Goal: Obtain resource: Download file/media

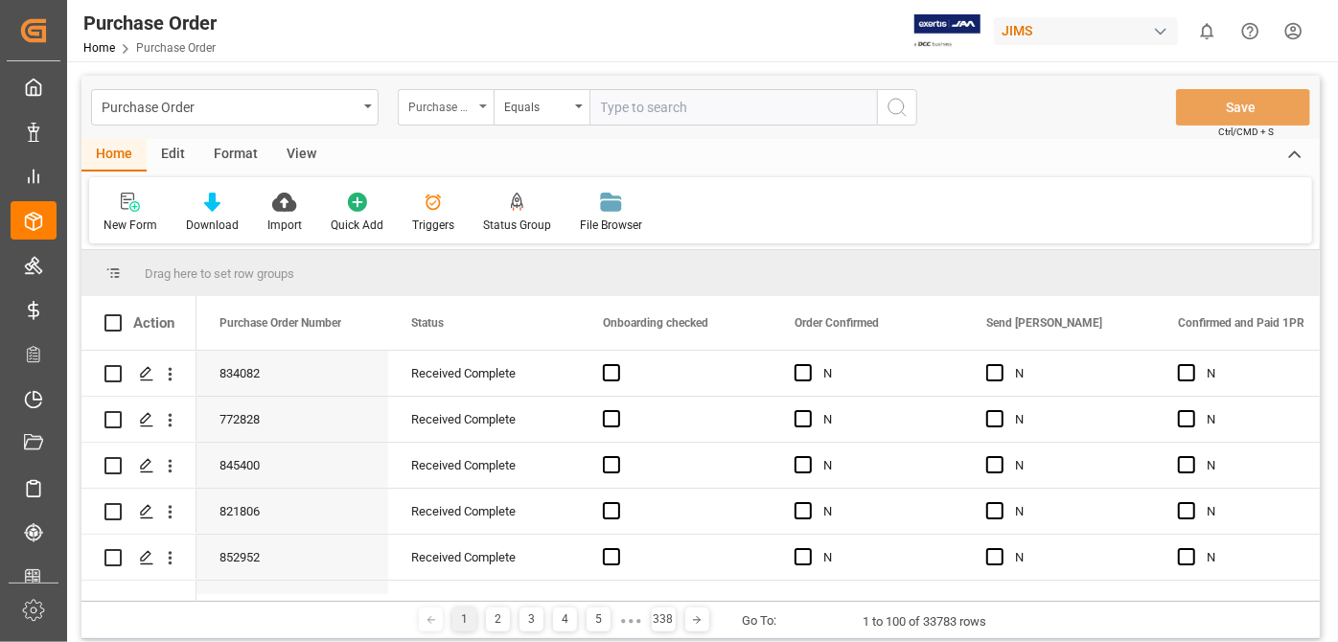
click at [479, 110] on div "Purchase Order Number" at bounding box center [446, 107] width 96 height 36
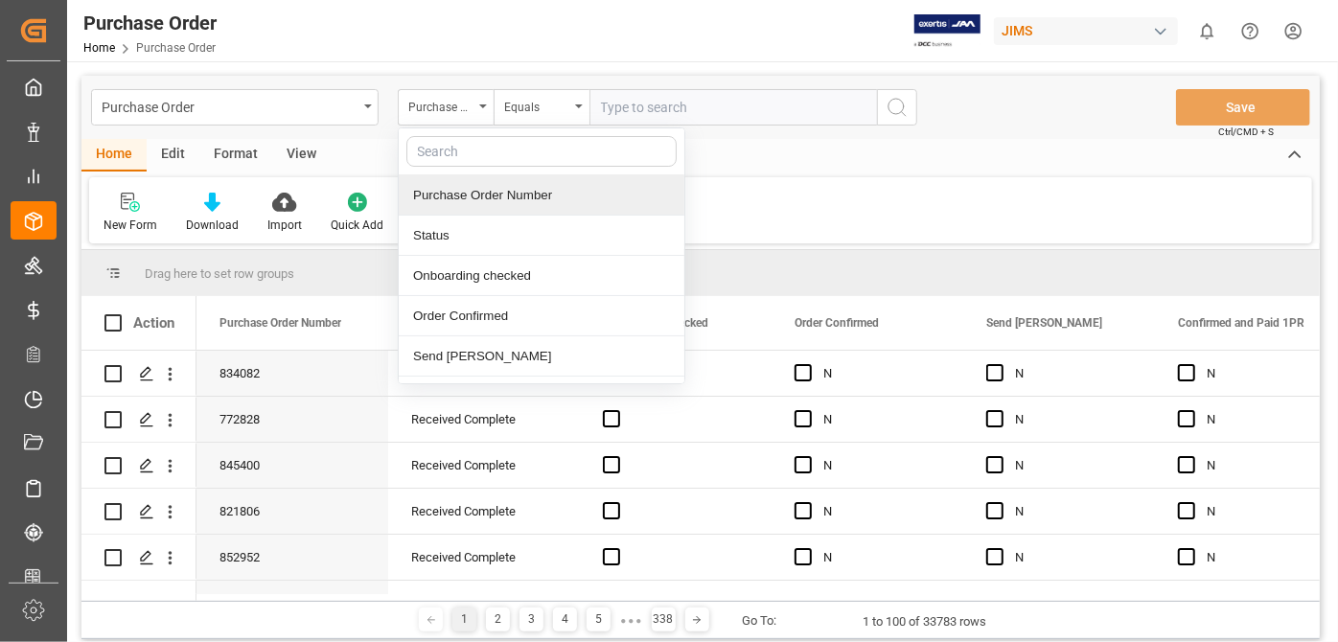
click at [508, 157] on input "text" at bounding box center [541, 151] width 270 height 31
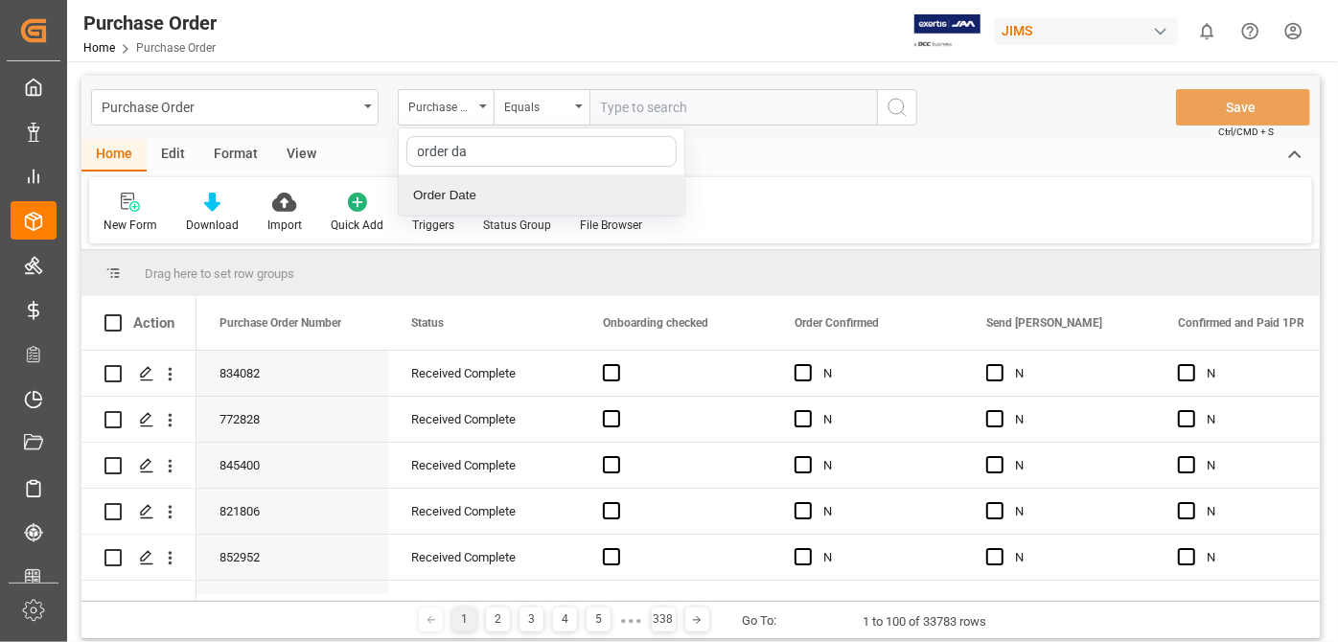
type input "order dat"
click at [522, 193] on div "Order Date" at bounding box center [542, 195] width 286 height 40
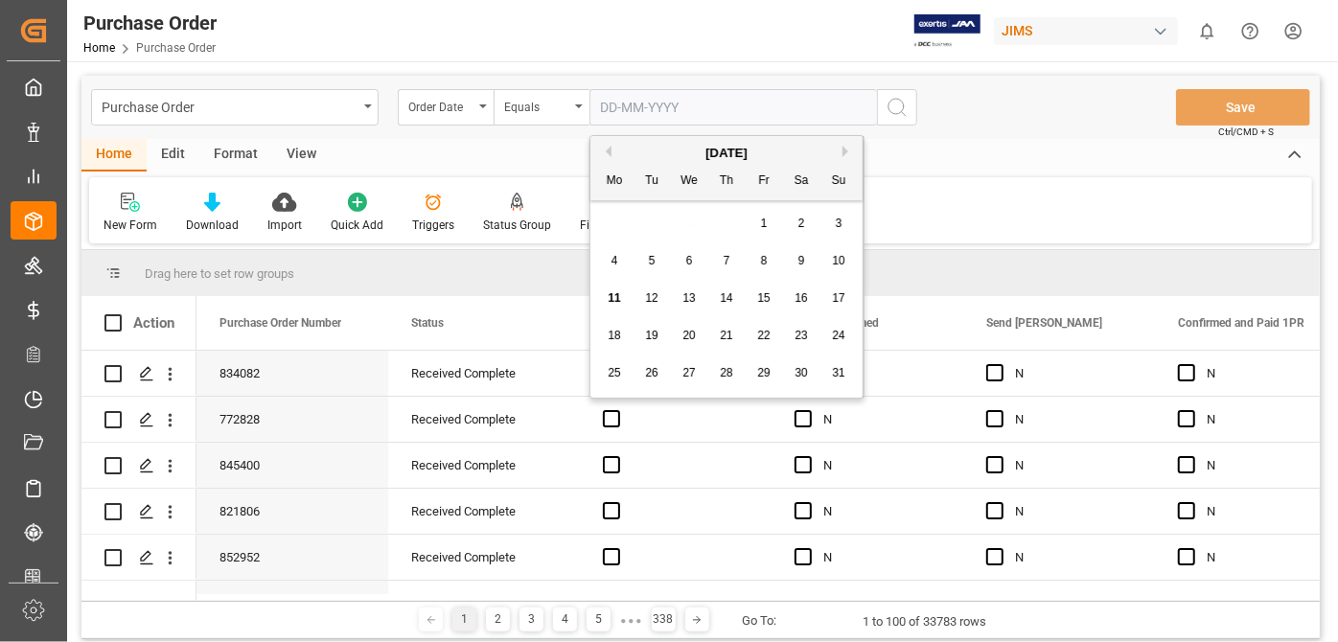
click at [631, 111] on input "text" at bounding box center [733, 107] width 288 height 36
click at [603, 154] on button "Previous Month" at bounding box center [606, 152] width 12 height 12
click at [653, 222] on span "1" at bounding box center [652, 223] width 7 height 13
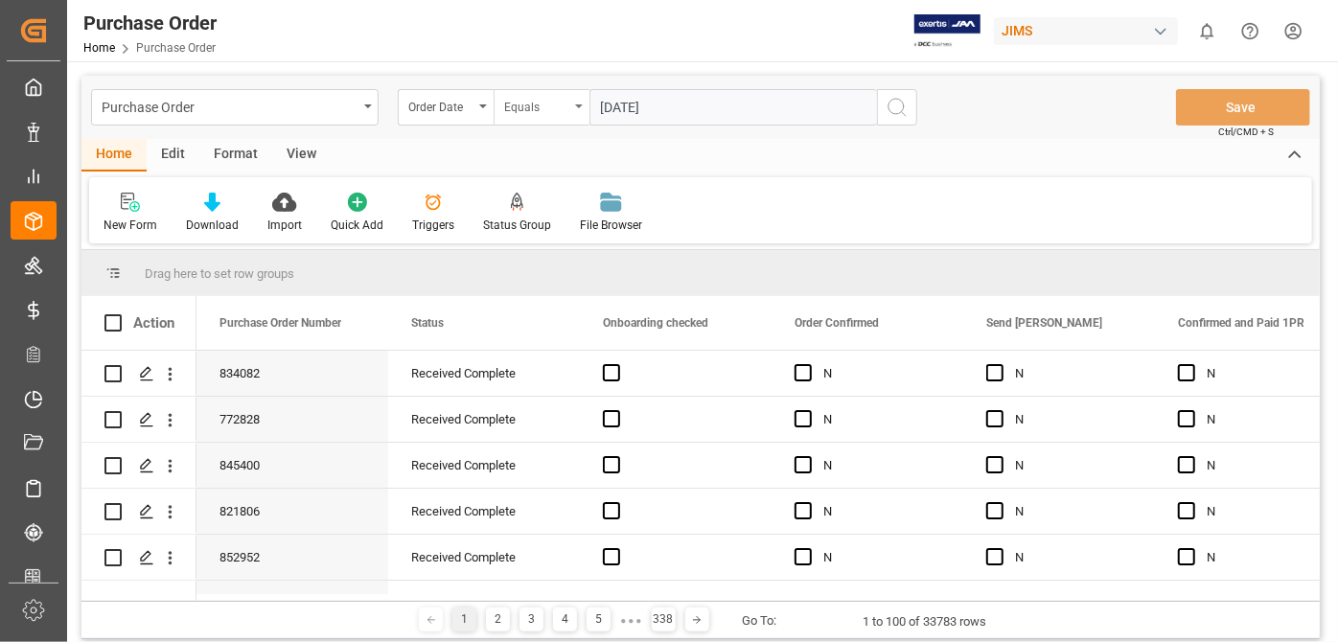
click at [562, 108] on div "Equals" at bounding box center [536, 105] width 65 height 22
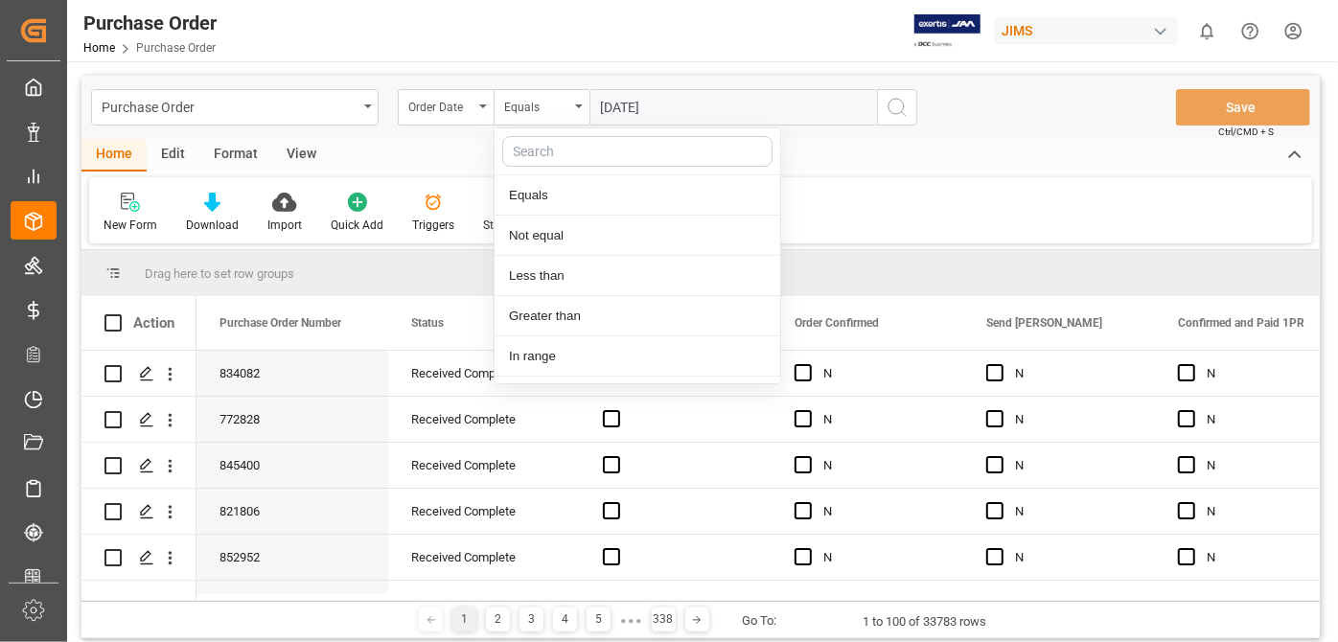
click at [578, 52] on div "Purchase Order Home Purchase Order JIMS 0 Notifications Only show unread All Wa…" at bounding box center [696, 30] width 1284 height 61
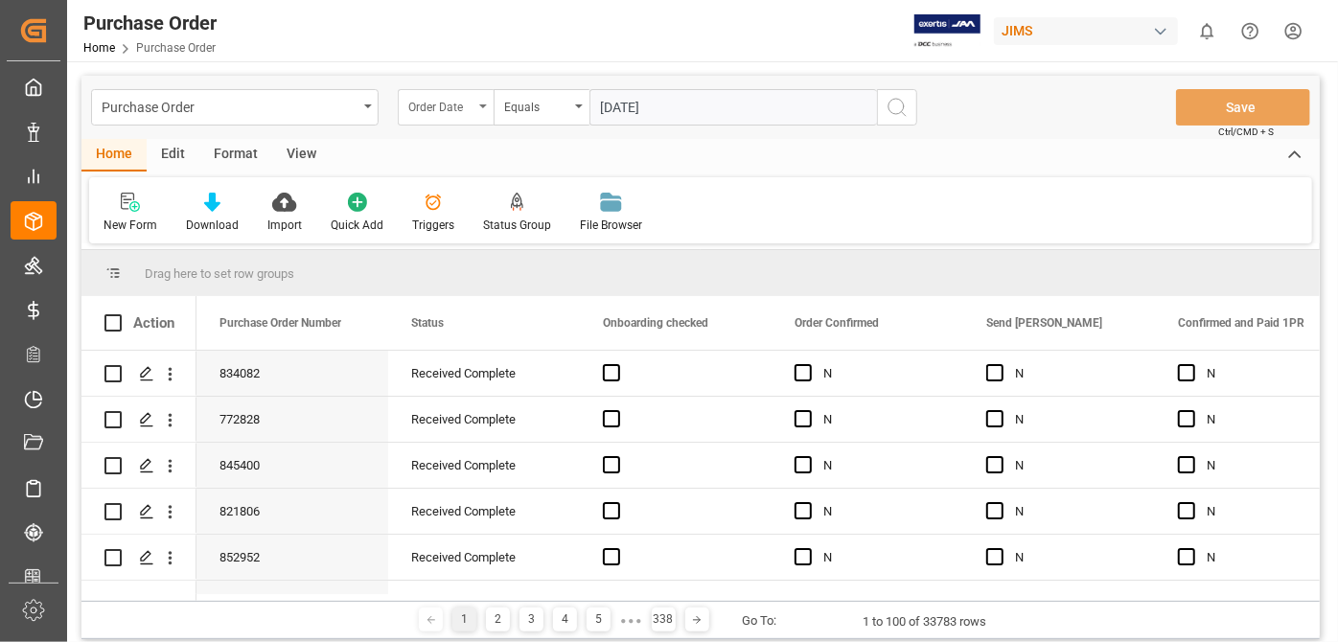
click at [457, 109] on div "Order Date" at bounding box center [440, 105] width 65 height 22
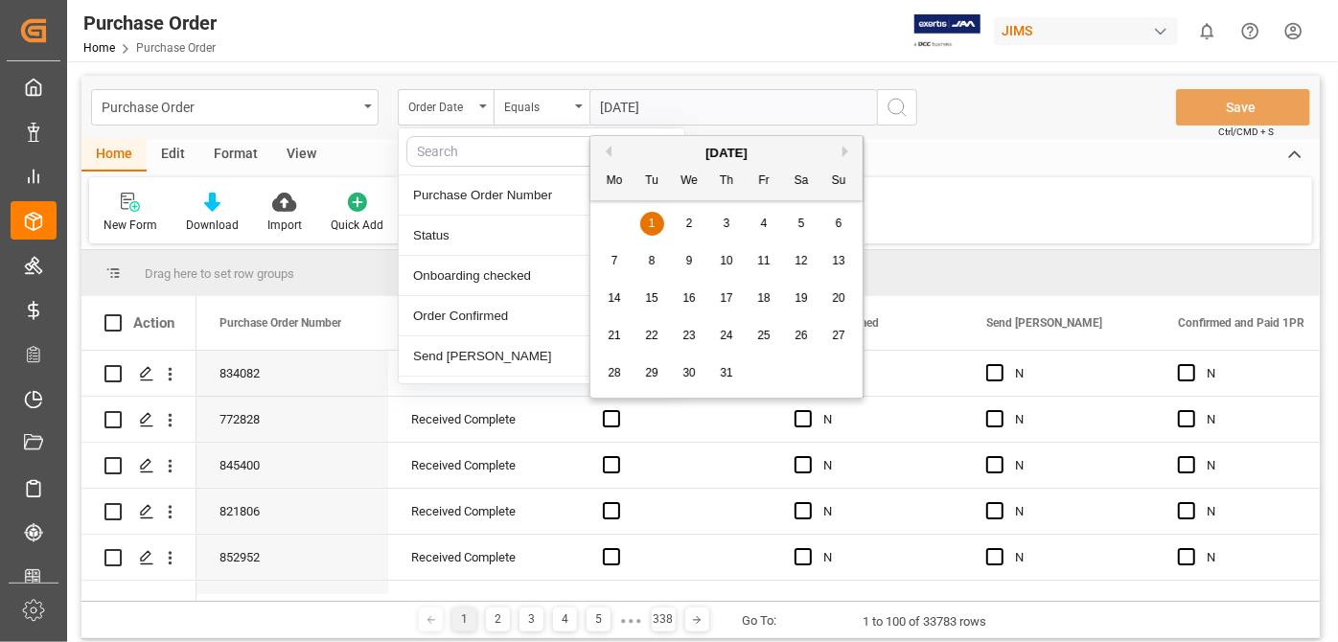
click at [634, 104] on input "[DATE]" at bounding box center [733, 107] width 288 height 36
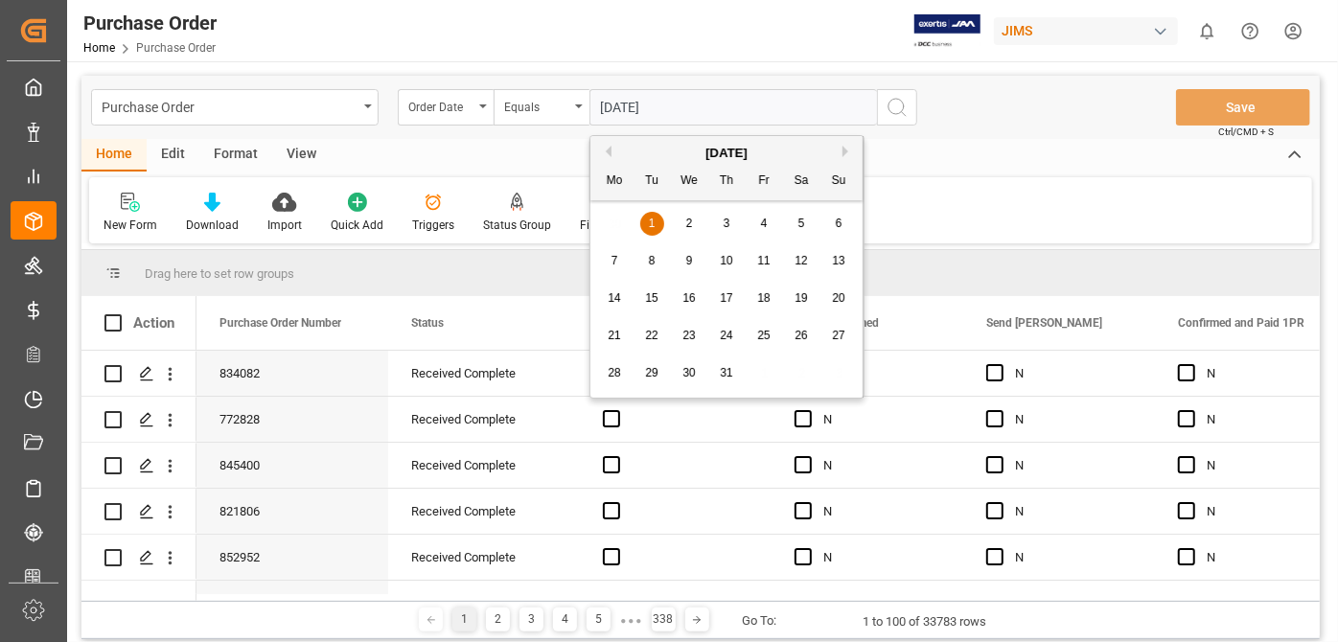
click at [595, 106] on input "[DATE]" at bounding box center [733, 107] width 288 height 36
click at [728, 377] on span "31" at bounding box center [726, 372] width 12 height 13
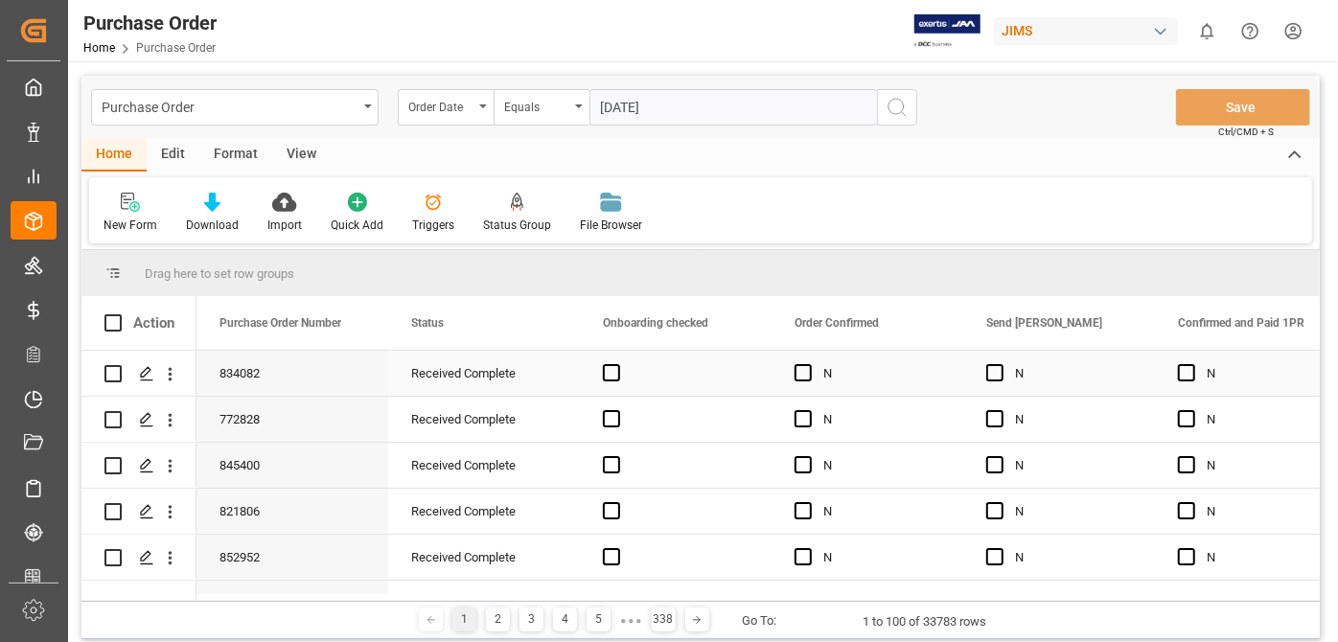
type input "[DATE]"
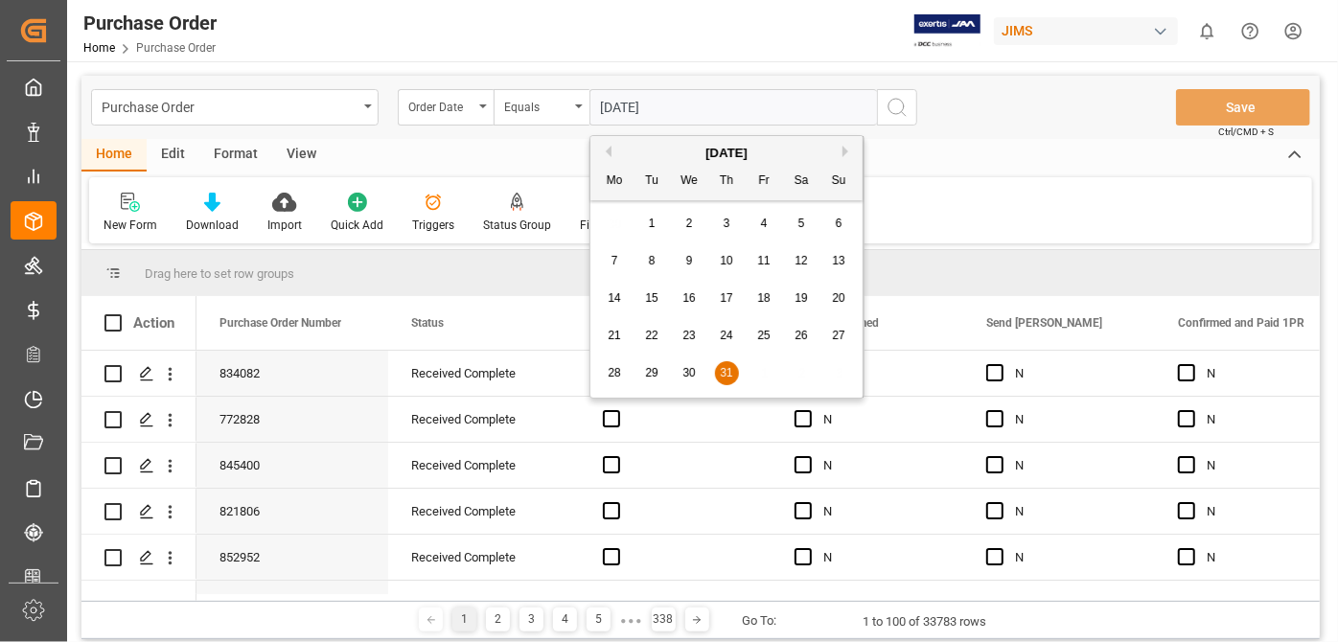
drag, startPoint x: 719, startPoint y: 105, endPoint x: 199, endPoint y: 27, distance: 525.4
click at [199, 27] on div "Purchase Order Home Purchase Order JIMS 0 Notifications Only show unread All Wa…" at bounding box center [700, 321] width 1267 height 642
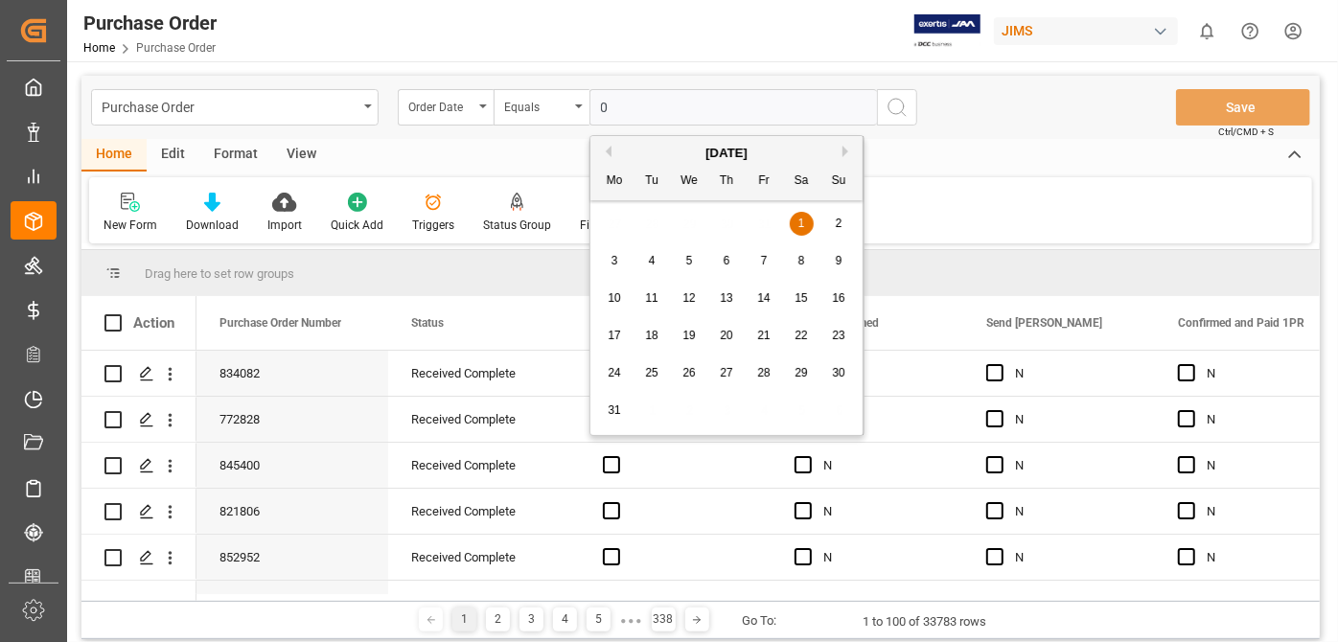
type input "0"
click at [616, 153] on div "[DATE]" at bounding box center [726, 153] width 272 height 19
click at [606, 153] on button "Previous Month" at bounding box center [606, 152] width 12 height 12
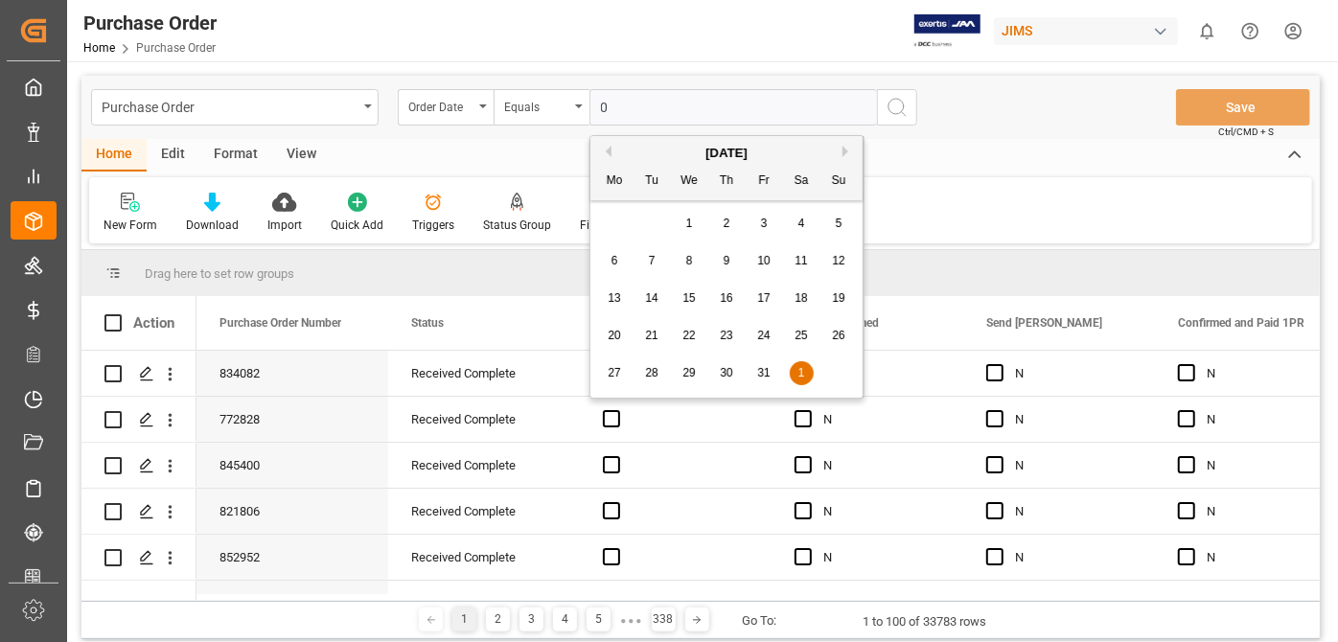
click at [764, 140] on div "[DATE] Mo Tu We Th Fr Sa Su" at bounding box center [726, 168] width 272 height 64
click at [762, 147] on div "[DATE]" at bounding box center [726, 153] width 272 height 19
drag, startPoint x: 662, startPoint y: 116, endPoint x: 542, endPoint y: 105, distance: 121.2
click at [542, 105] on div "Order Date Equals 0" at bounding box center [657, 107] width 519 height 36
type input "j"
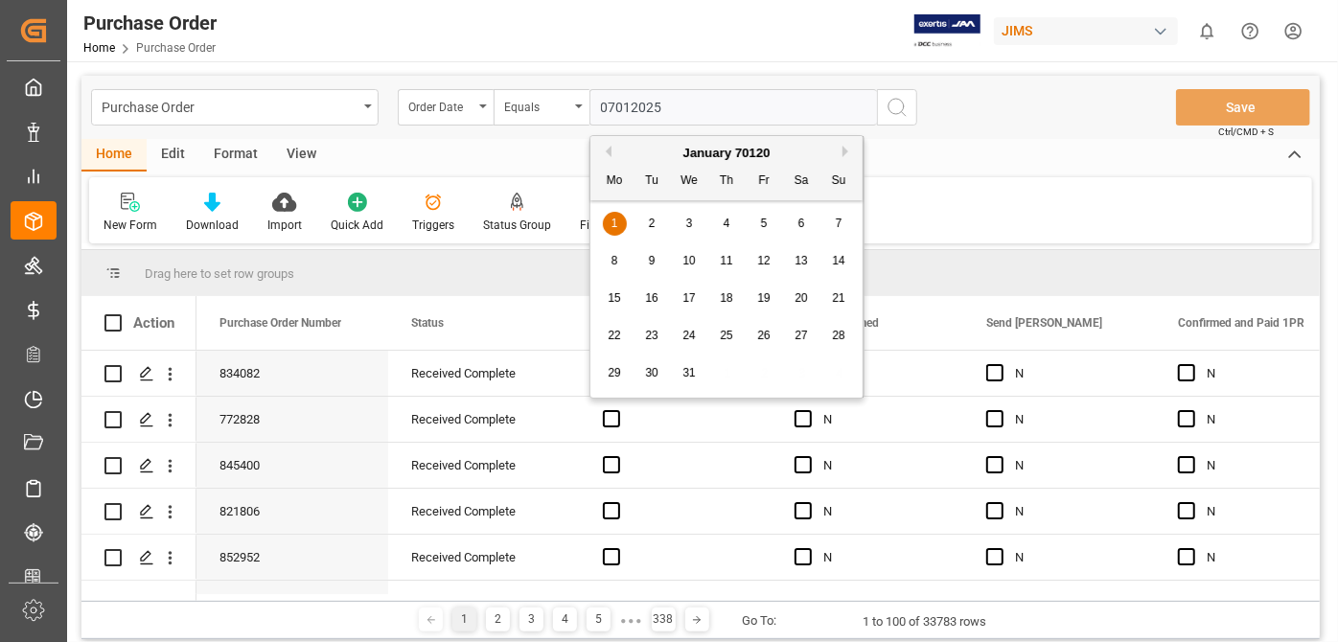
click at [614, 102] on input "07012025" at bounding box center [733, 107] width 288 height 36
click at [637, 105] on input "07/012025" at bounding box center [733, 107] width 288 height 36
type input "[DATE]"
click at [888, 103] on circle "search button" at bounding box center [895, 106] width 15 height 15
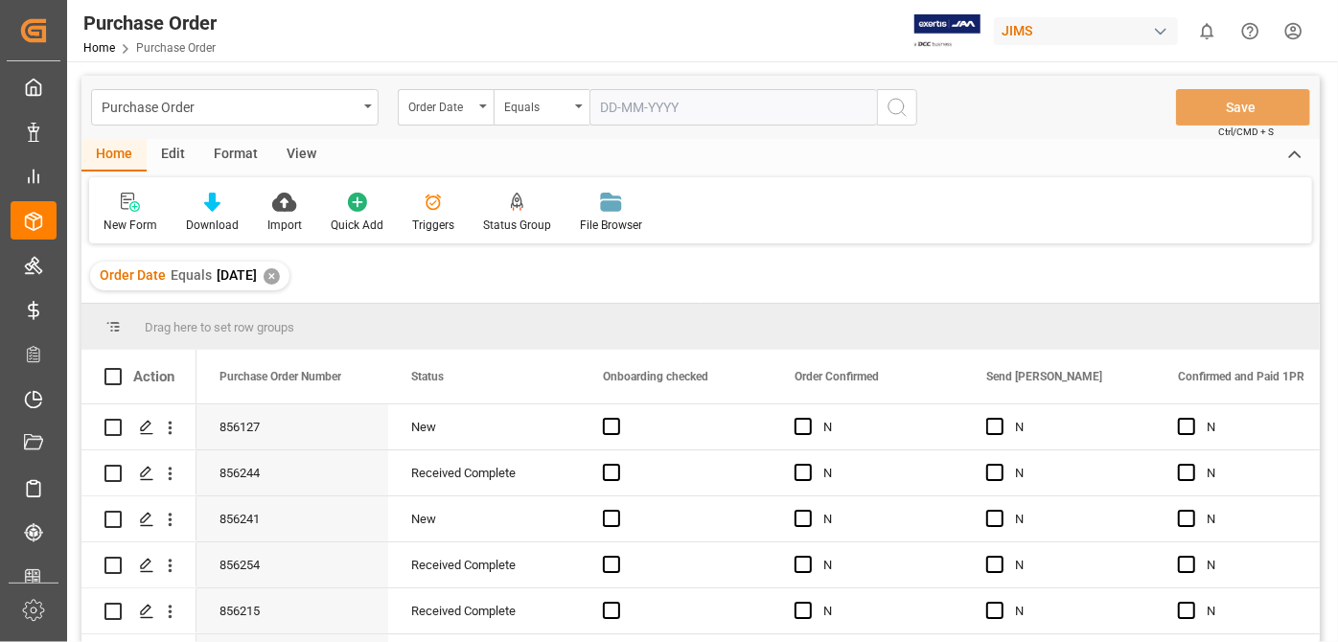
drag, startPoint x: 576, startPoint y: 104, endPoint x: 619, endPoint y: 104, distance: 43.1
click at [619, 104] on div "Order Date Equals" at bounding box center [657, 107] width 519 height 36
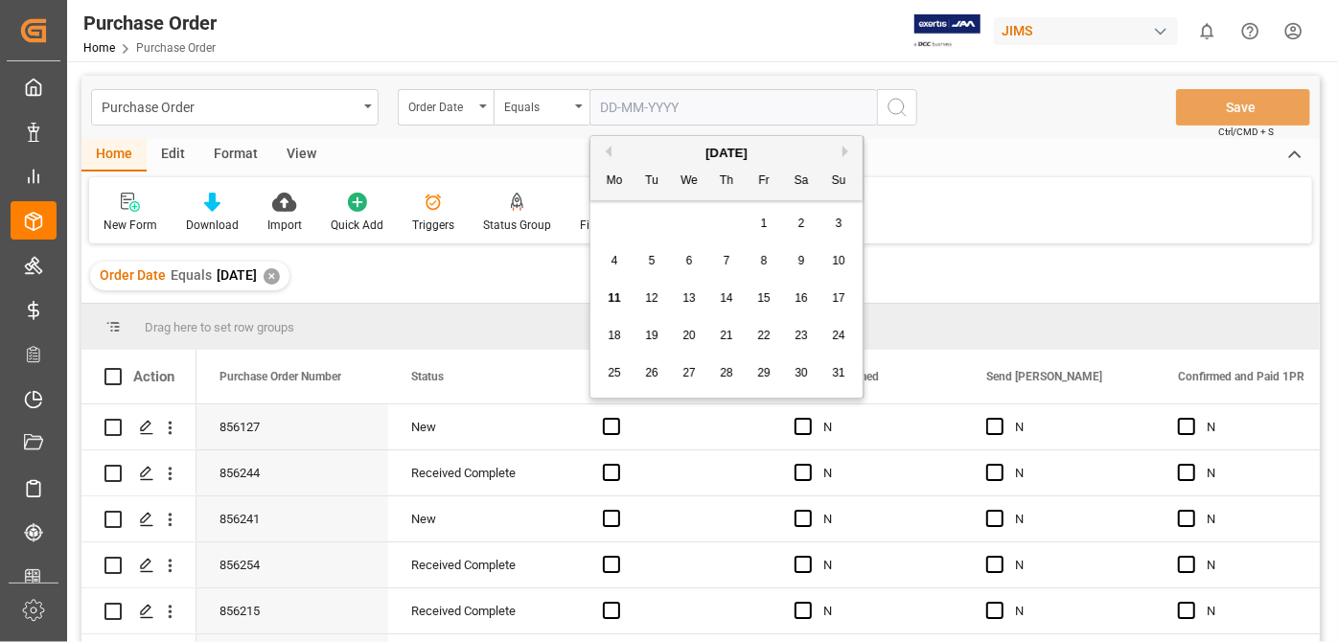
click at [619, 104] on input "text" at bounding box center [733, 107] width 288 height 36
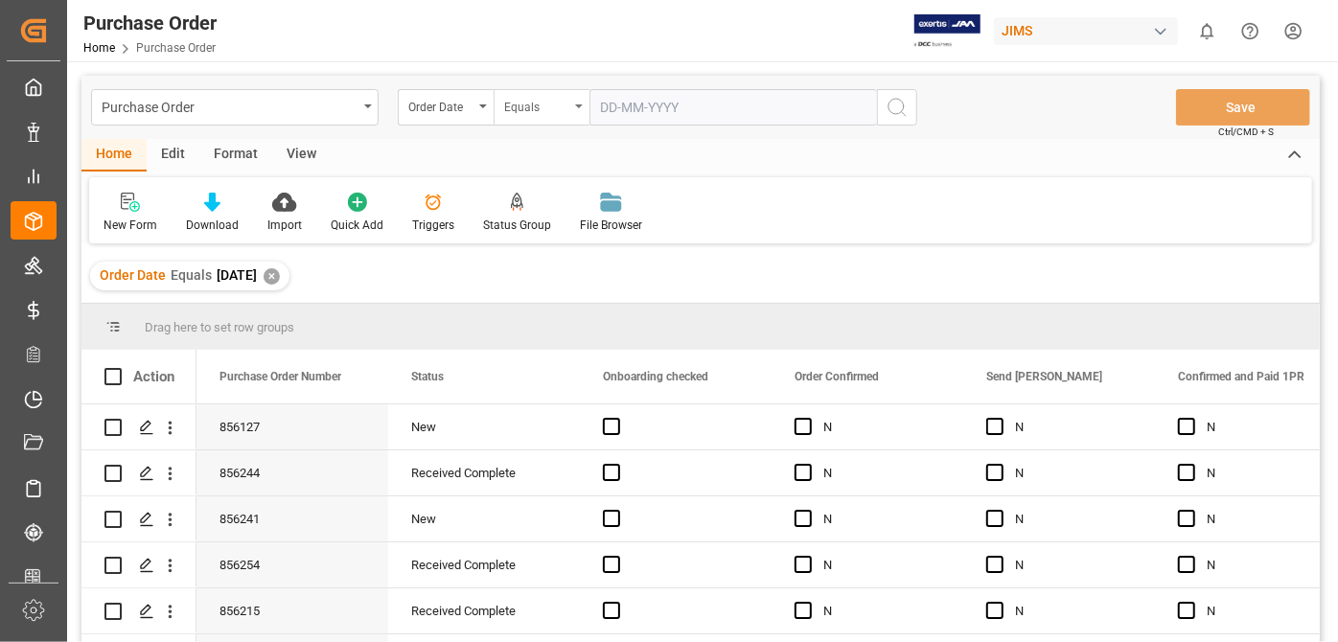
click at [537, 114] on div "Equals" at bounding box center [536, 105] width 65 height 22
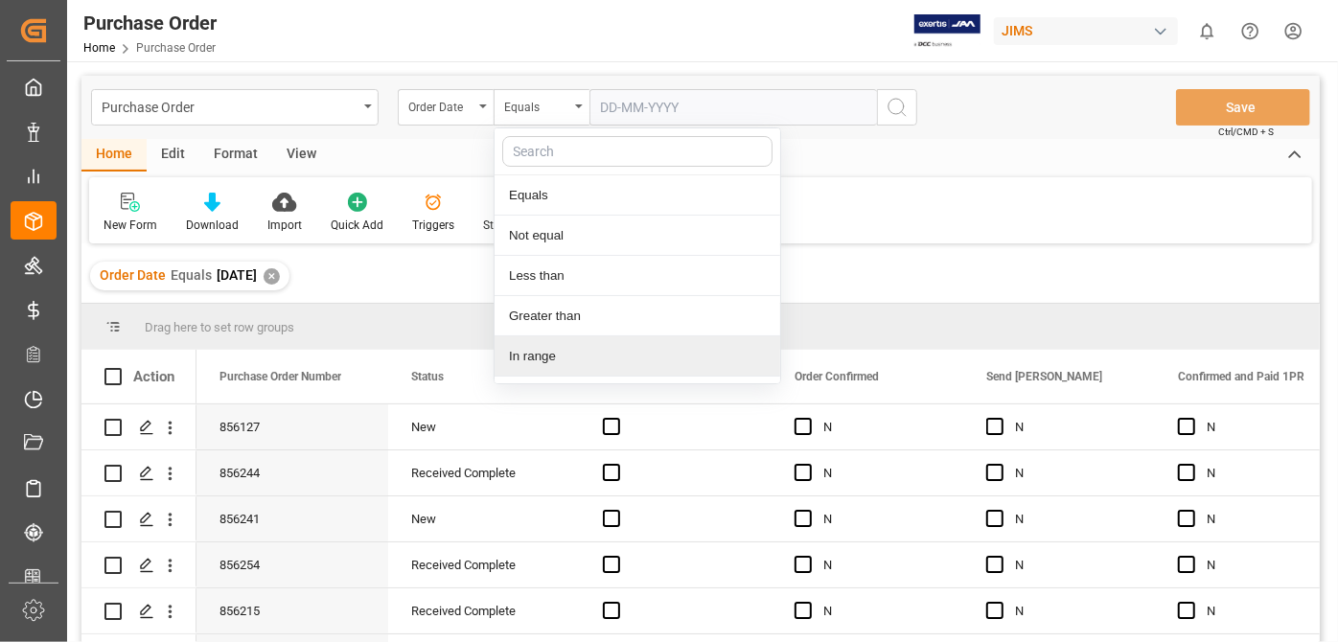
click at [575, 348] on div "In range" at bounding box center [638, 356] width 286 height 40
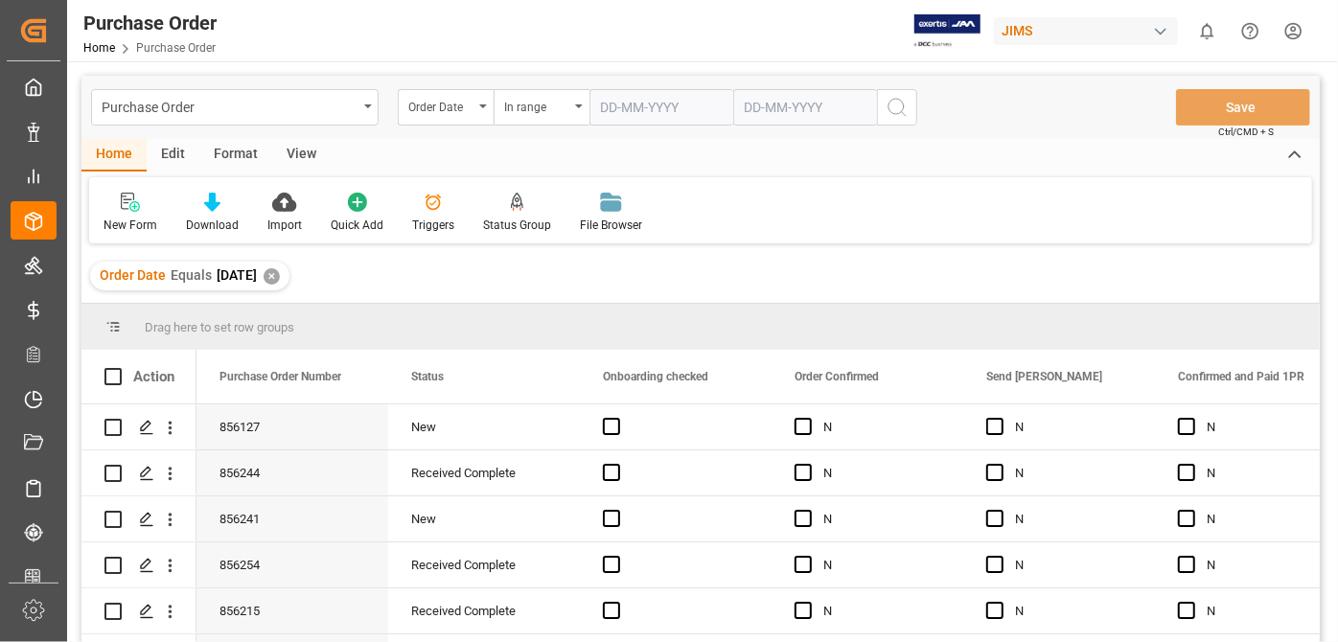
click at [280, 279] on div "✕" at bounding box center [272, 276] width 16 height 16
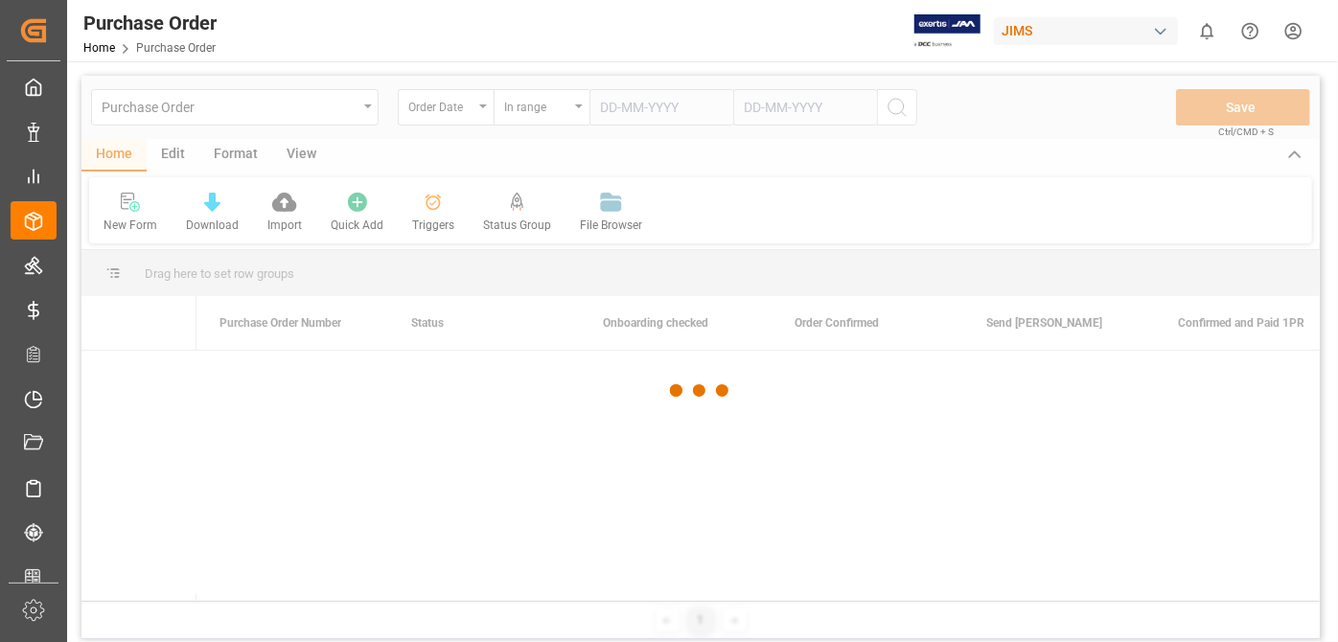
click at [634, 108] on div at bounding box center [700, 391] width 1238 height 631
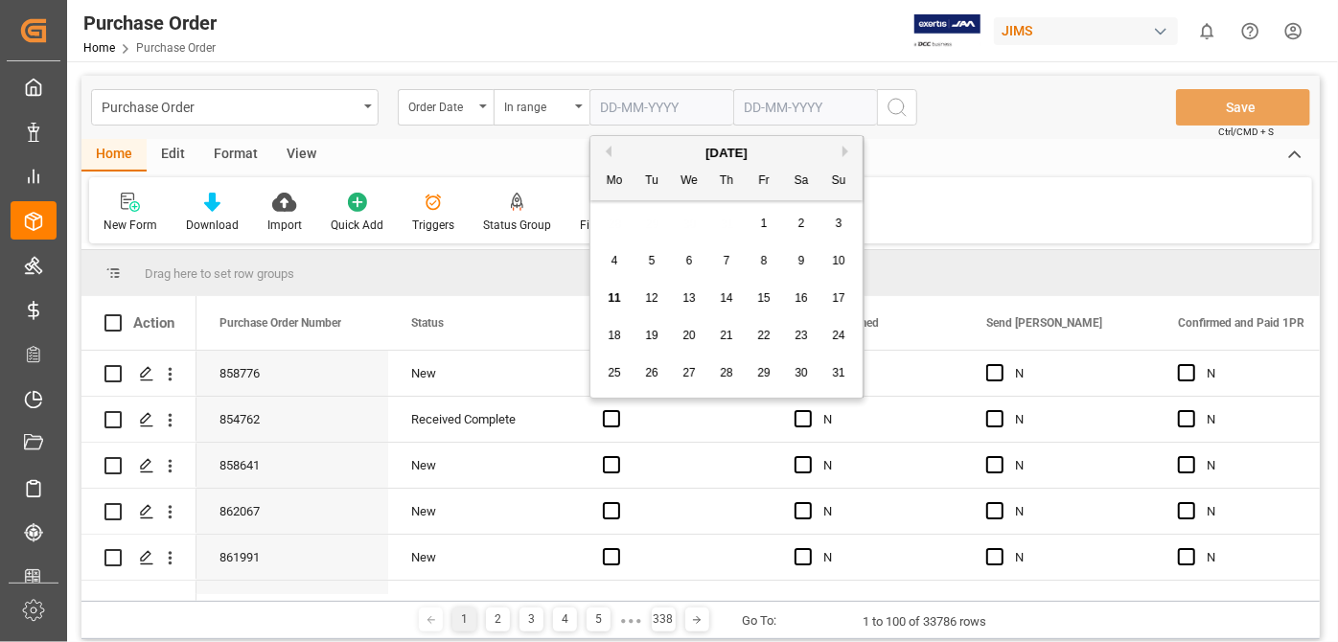
click at [667, 115] on input "text" at bounding box center [661, 107] width 144 height 36
click at [611, 154] on button "Previous Month" at bounding box center [606, 152] width 12 height 12
click at [657, 230] on div "1" at bounding box center [652, 224] width 24 height 23
type input "[DATE]"
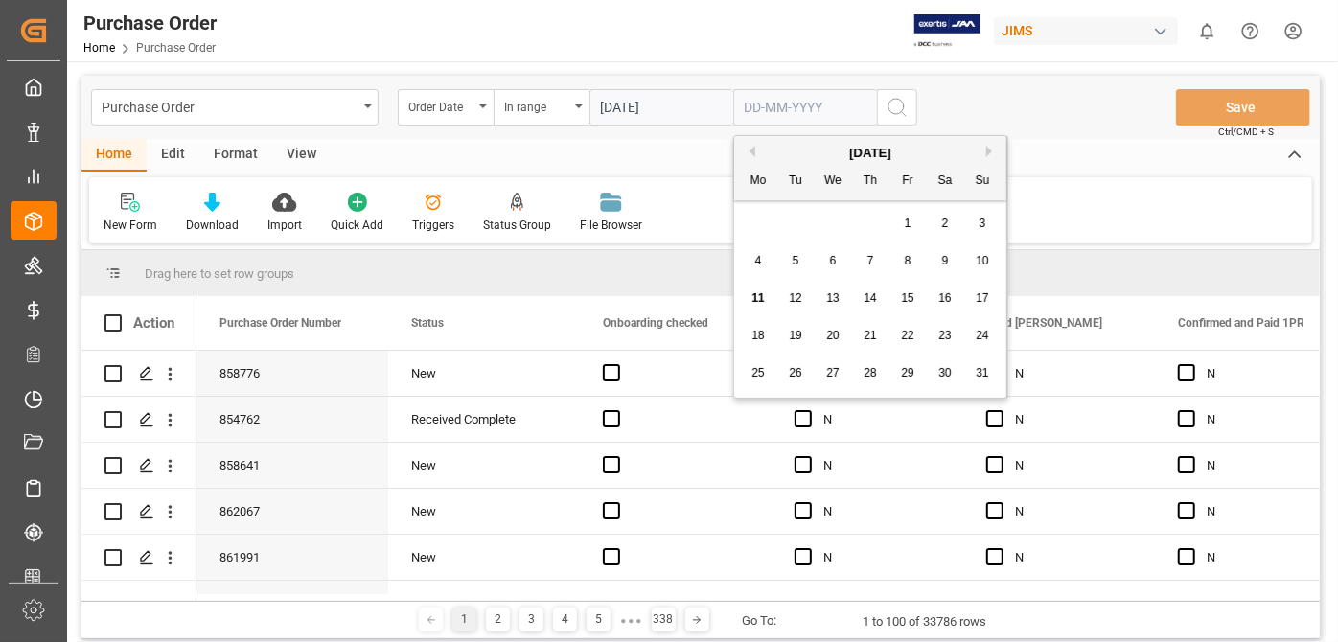
click at [805, 107] on input "text" at bounding box center [805, 107] width 144 height 36
click at [746, 151] on button "Previous Month" at bounding box center [750, 152] width 12 height 12
click at [869, 376] on span "31" at bounding box center [870, 372] width 12 height 13
type input "[DATE]"
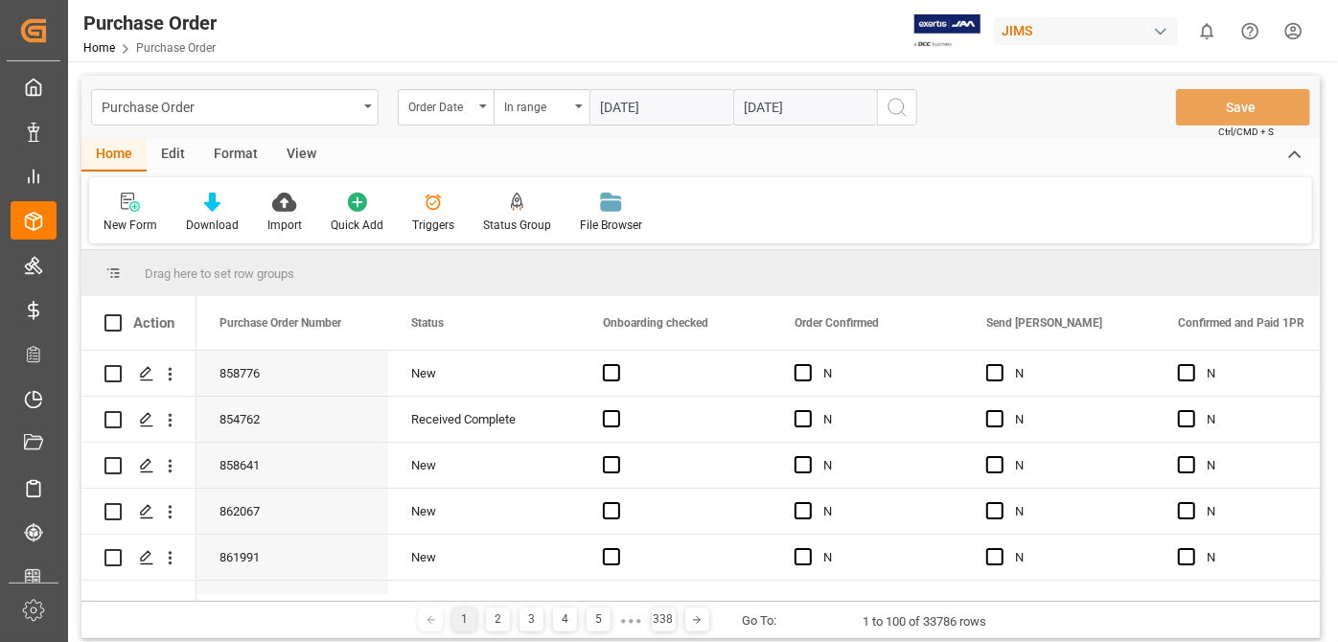
click at [903, 100] on icon "search button" at bounding box center [897, 107] width 23 height 23
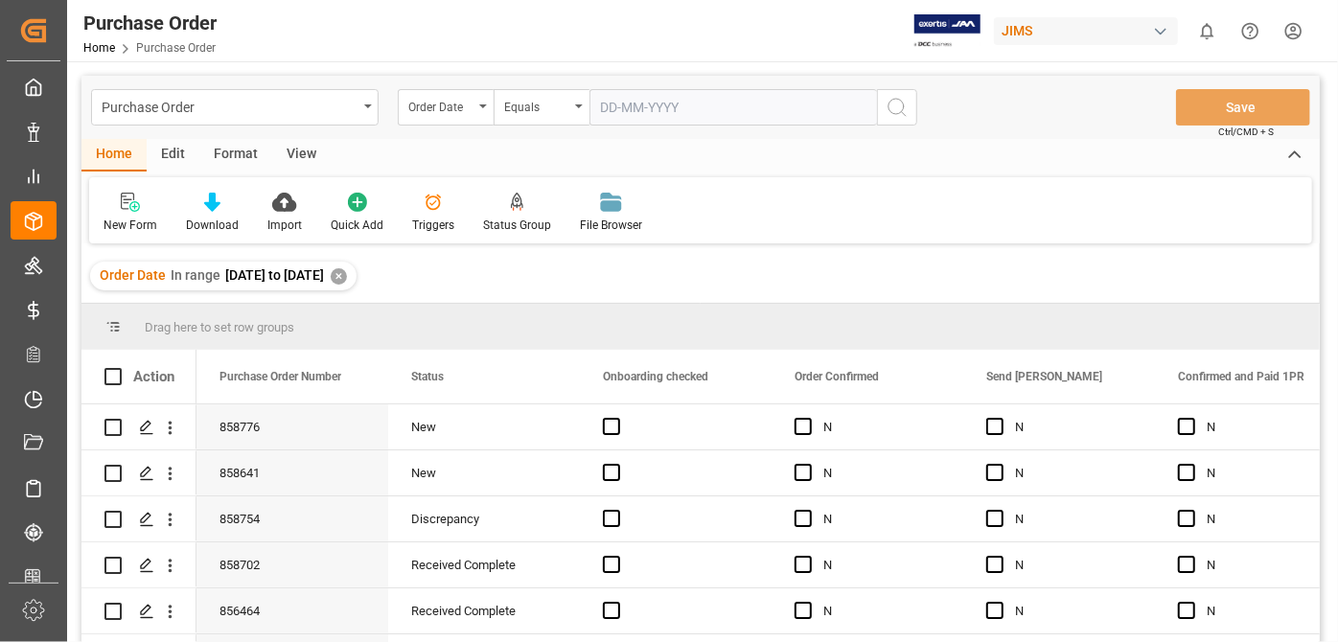
click at [519, 280] on div "Order Date In range [DATE] to [DATE] ✕" at bounding box center [700, 276] width 1238 height 54
drag, startPoint x: 519, startPoint y: 280, endPoint x: 432, endPoint y: 277, distance: 87.3
click at [432, 277] on div "Order Date In range [DATE] to [DATE] ✕" at bounding box center [700, 276] width 1238 height 54
click at [443, 274] on div "Order Date In range [DATE] to [DATE] ✕" at bounding box center [700, 276] width 1238 height 54
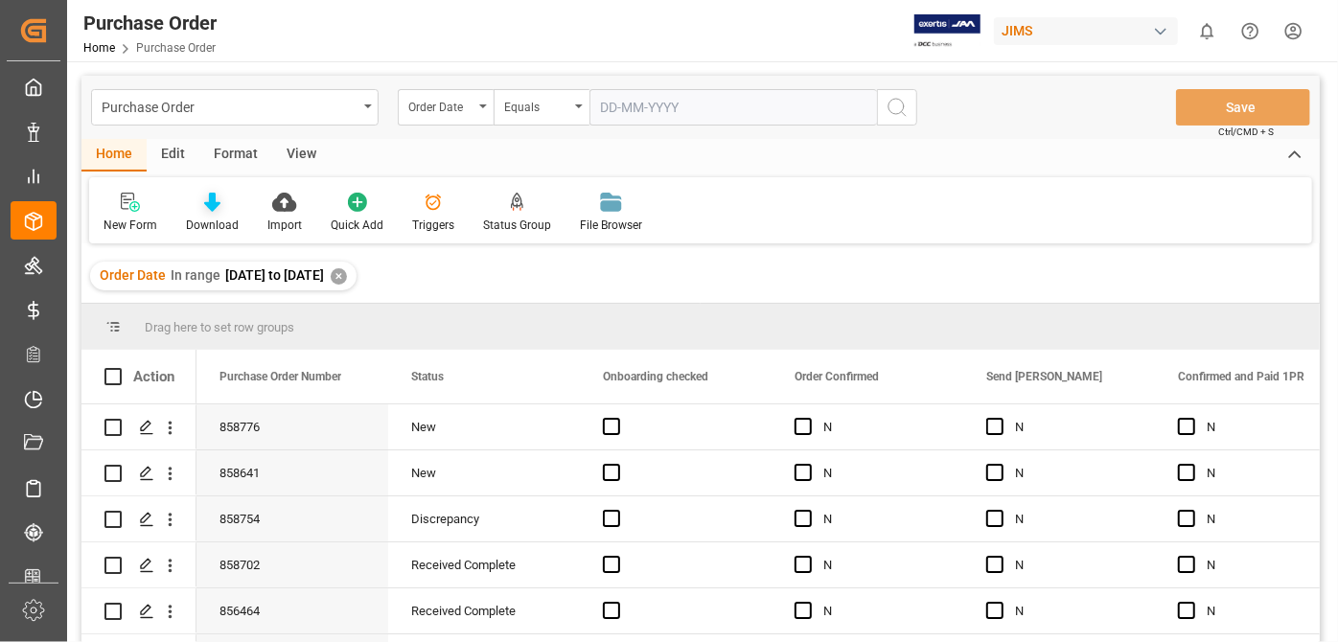
click at [204, 205] on icon at bounding box center [212, 202] width 16 height 19
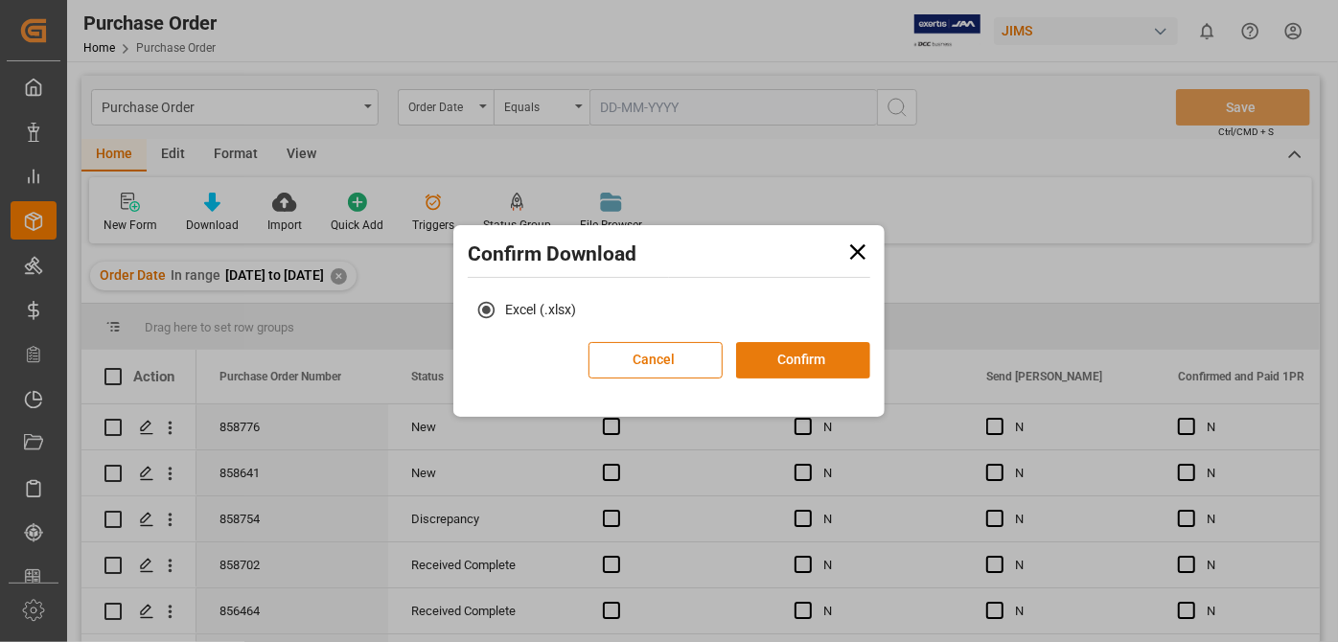
click at [769, 361] on button "Confirm" at bounding box center [803, 360] width 134 height 36
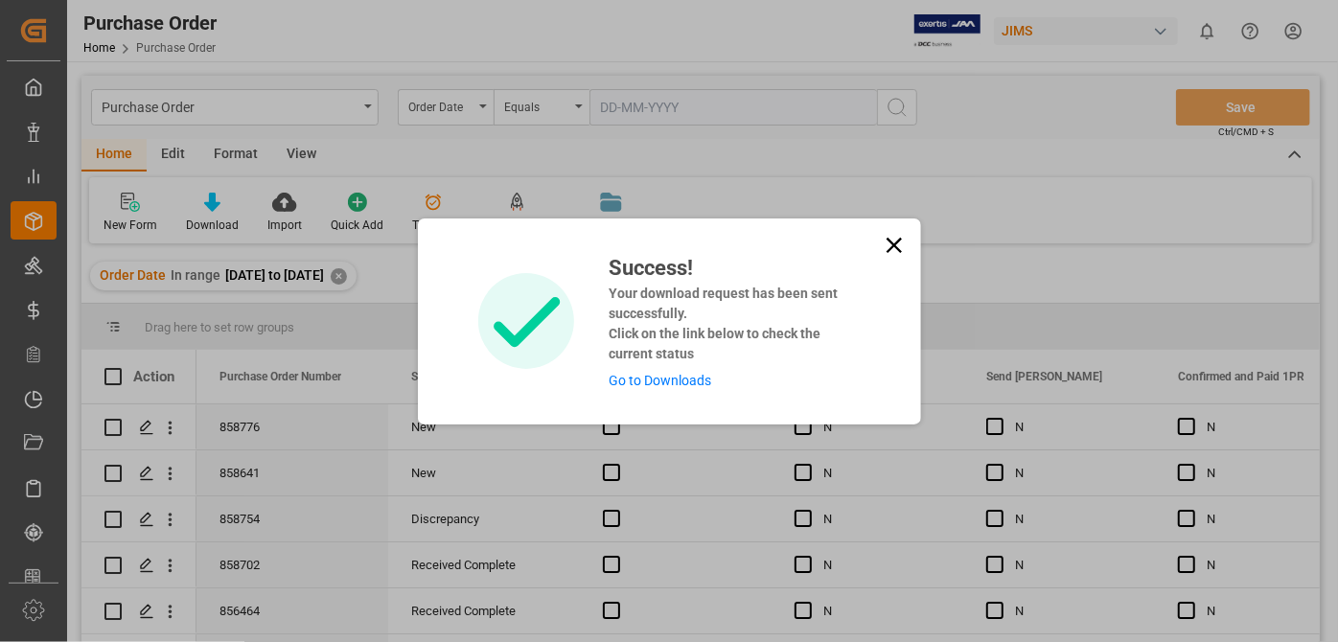
click at [666, 386] on link "Go to Downloads" at bounding box center [660, 380] width 103 height 15
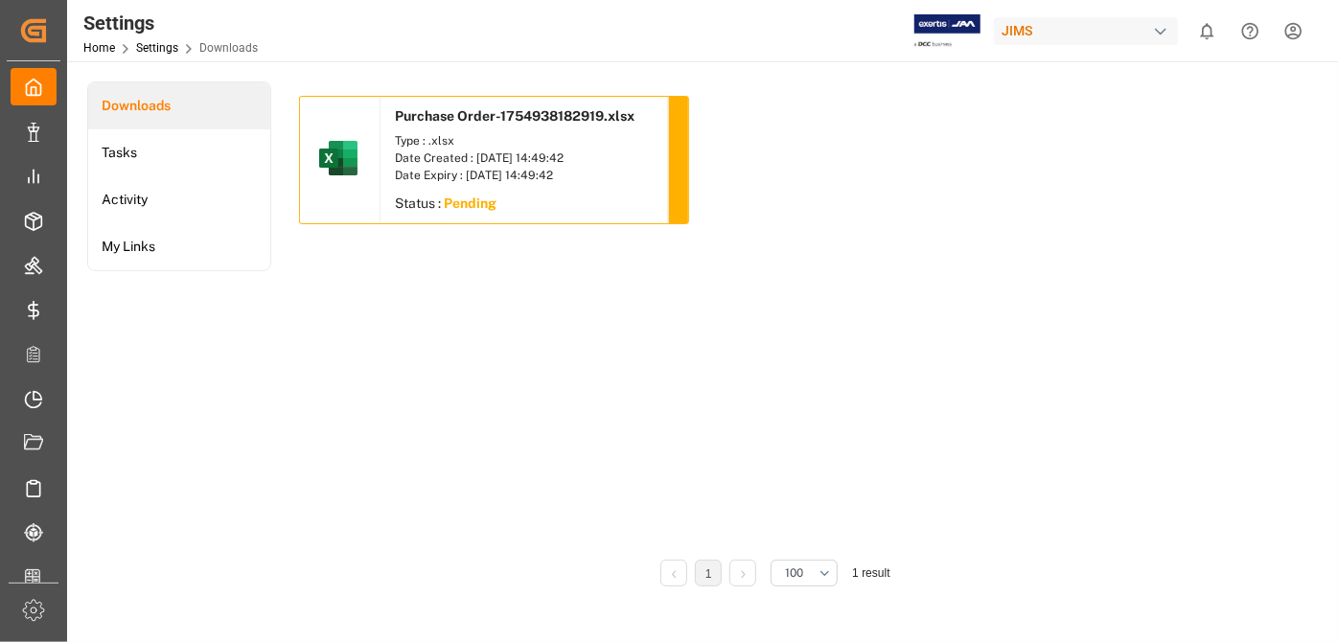
drag, startPoint x: 792, startPoint y: 229, endPoint x: 605, endPoint y: 400, distance: 253.1
click at [605, 400] on div "Purchase Order-1754938182919.xlsx Type : .xlsx Date Created : [DATE] 14:49:42 D…" at bounding box center [775, 321] width 953 height 450
drag, startPoint x: 369, startPoint y: 256, endPoint x: 388, endPoint y: 266, distance: 21.9
click at [388, 266] on div "Purchase Order-1754938182919.xlsx Type : .xlsx Date Created : [DATE] 14:49:42 D…" at bounding box center [775, 321] width 953 height 450
click at [733, 210] on div "Purchase Order-1754938182919.xlsx Type : .xlsx Date Created : [DATE] 14:49:42 D…" at bounding box center [775, 167] width 953 height 143
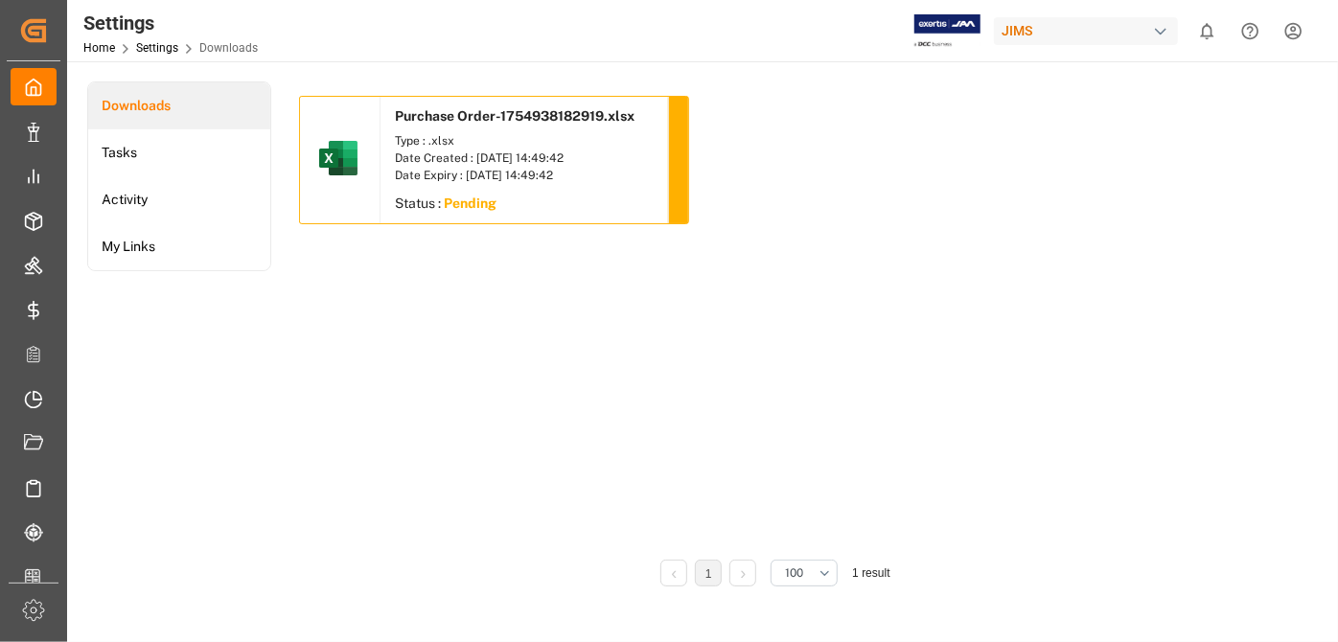
drag, startPoint x: 723, startPoint y: 380, endPoint x: 782, endPoint y: 475, distance: 112.8
click at [782, 475] on div "Purchase Order-1754938182919.xlsx Type : .xlsx Date Created : [DATE] 14:49:42 D…" at bounding box center [775, 321] width 953 height 450
drag, startPoint x: 666, startPoint y: 323, endPoint x: 542, endPoint y: 241, distance: 149.4
click at [542, 241] on div "Purchase Order-1754938182919.xlsx Type : .xlsx Date Created : [DATE] 14:49:42 D…" at bounding box center [775, 321] width 953 height 450
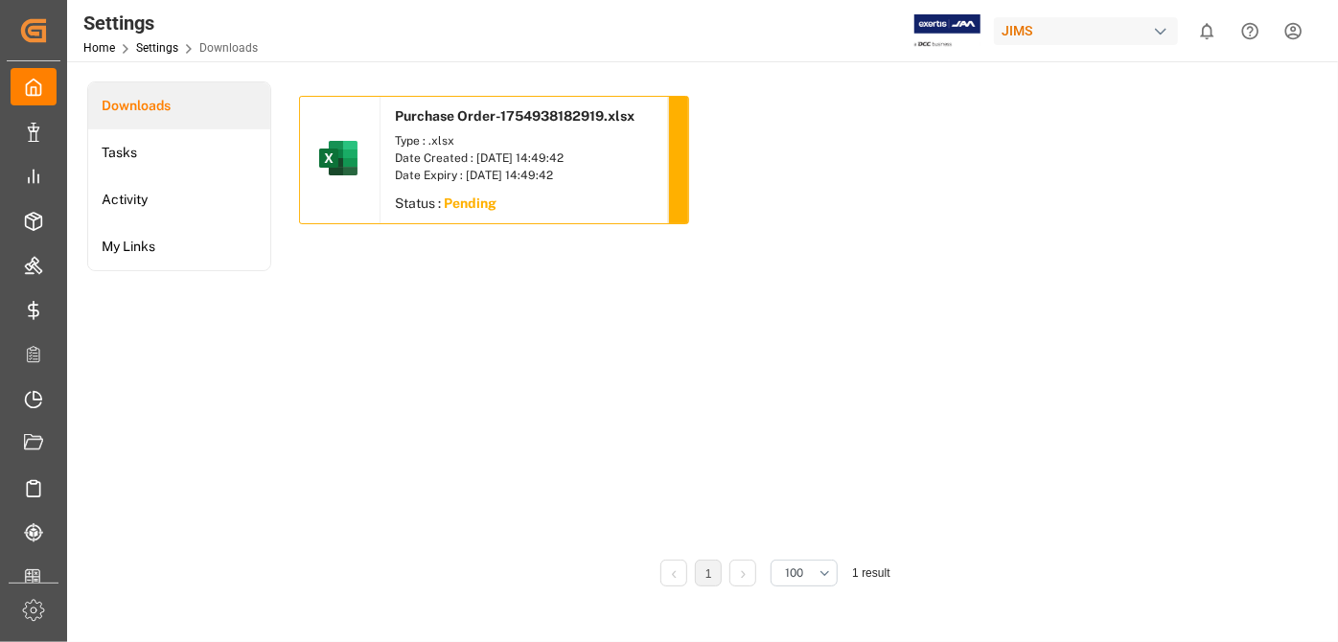
drag, startPoint x: 604, startPoint y: 181, endPoint x: 565, endPoint y: 194, distance: 40.3
click at [565, 194] on div "Purchase Order-1754938182919.xlsx Type : .xlsx Date Created : [DATE] 14:49:42 D…" at bounding box center [525, 160] width 288 height 127
click at [726, 252] on div "Purchase Order-1754938182919.xlsx Type : .xlsx Date Created : [DATE] 14:49:42 D…" at bounding box center [775, 321] width 953 height 450
drag, startPoint x: 616, startPoint y: 155, endPoint x: 510, endPoint y: 180, distance: 109.3
click at [510, 180] on div "Type : .xlsx Date Created : [DATE] 14:49:42 Date Expiry : [DATE] 14:49:42" at bounding box center [525, 157] width 288 height 61
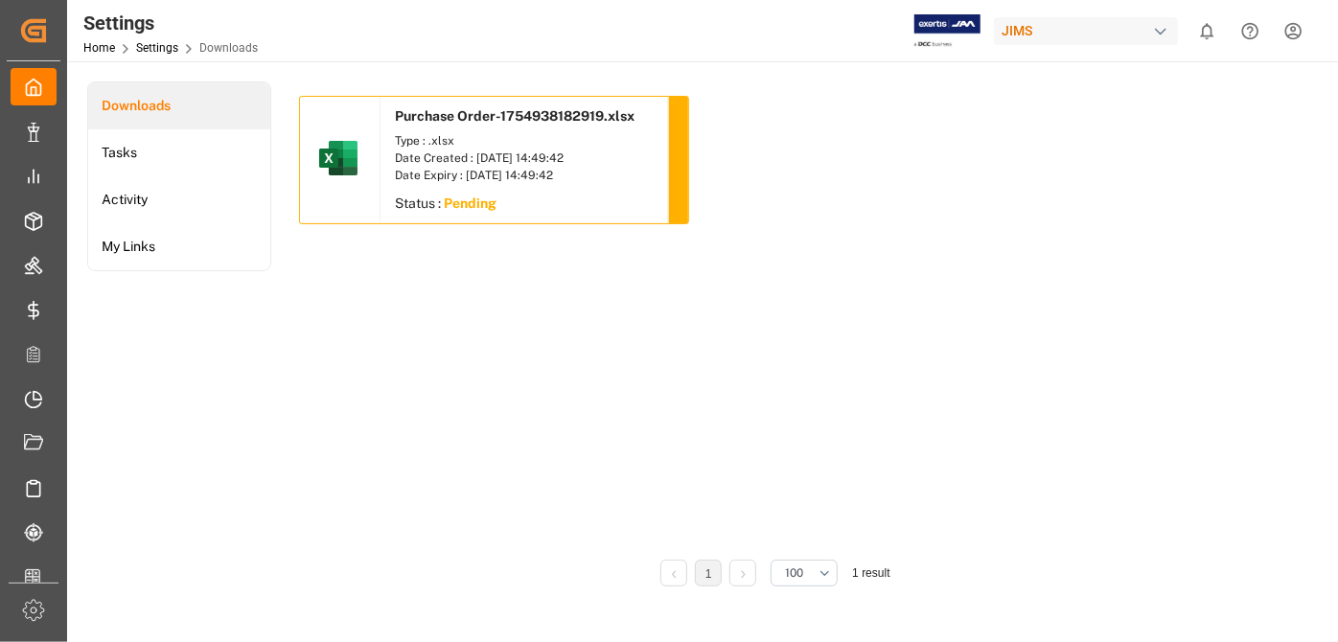
click at [510, 180] on div "Date Expiry : [DATE] 14:49:42" at bounding box center [524, 175] width 259 height 17
drag, startPoint x: 457, startPoint y: 161, endPoint x: 536, endPoint y: 161, distance: 78.6
click at [536, 161] on div "Date Created : [DATE] 14:49:42" at bounding box center [524, 158] width 259 height 17
click at [433, 179] on div "Date Expiry : [DATE] 14:49:42" at bounding box center [524, 175] width 259 height 17
click at [521, 172] on div "Date Expiry : [DATE] 14:49:42" at bounding box center [524, 175] width 259 height 17
